Goal: Task Accomplishment & Management: Manage account settings

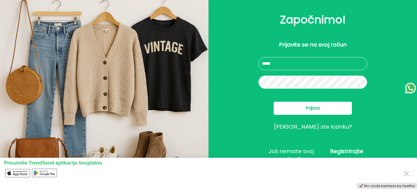
type input "**********"
click at [294, 106] on button "Prijava" at bounding box center [313, 108] width 78 height 13
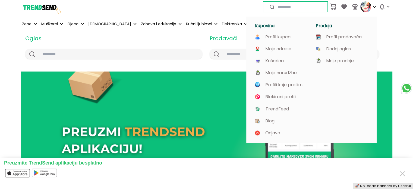
click at [375, 7] on icon at bounding box center [374, 7] width 4 height 4
click at [352, 37] on p "Profil prodavača" at bounding box center [344, 37] width 36 height 5
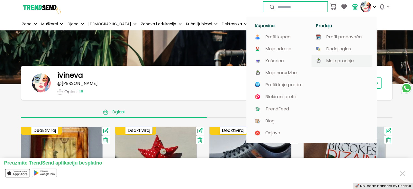
click at [344, 60] on p "Moje prodaje" at bounding box center [340, 60] width 28 height 5
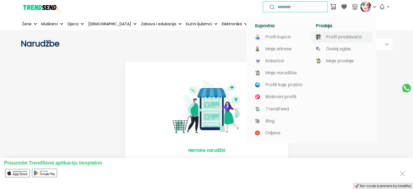
click at [353, 36] on p "Profil prodavača" at bounding box center [344, 37] width 36 height 5
